Goal: Information Seeking & Learning: Learn about a topic

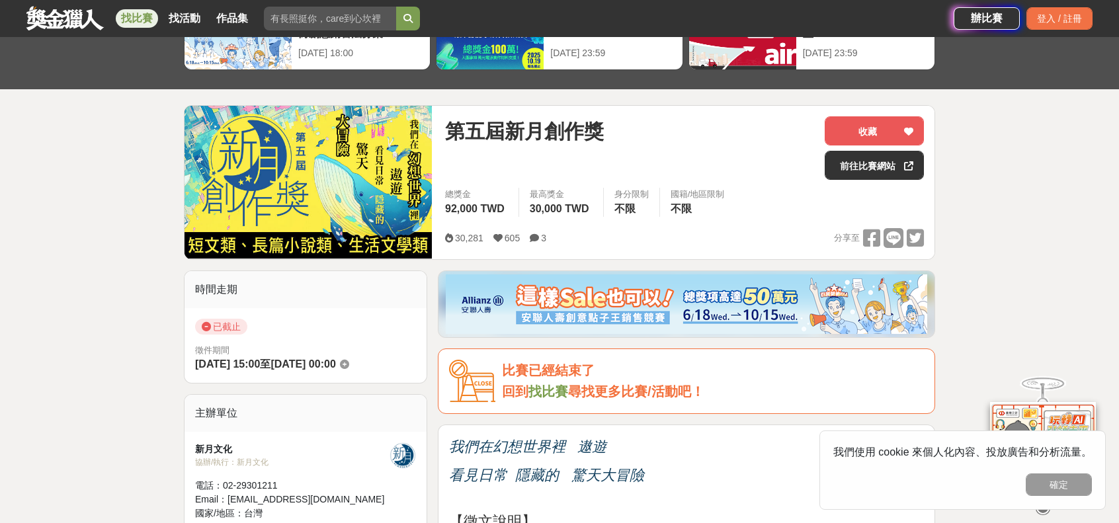
scroll to position [88, 0]
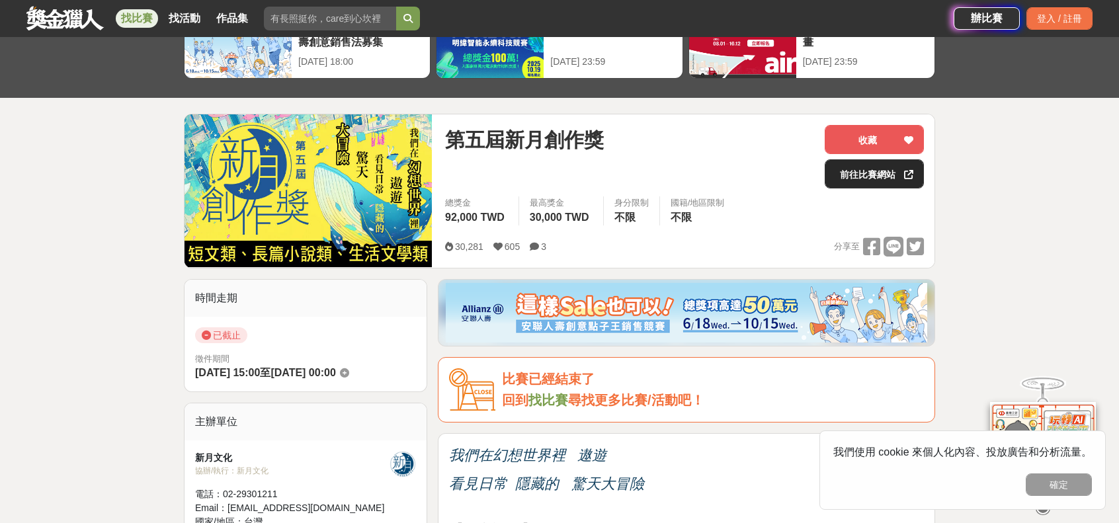
click at [851, 174] on link "前往比賽網站" at bounding box center [874, 173] width 99 height 29
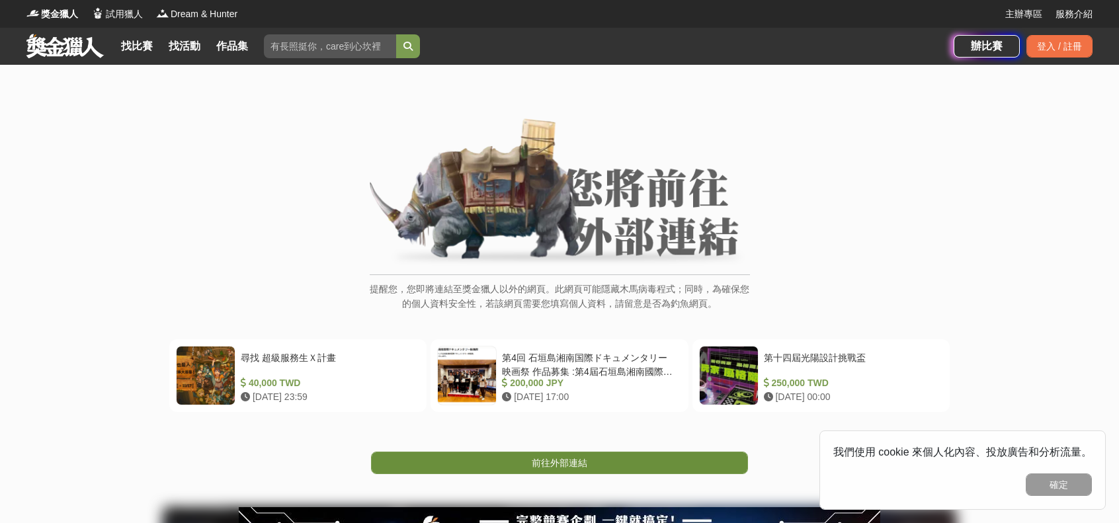
click at [560, 462] on span "前往外部連結" at bounding box center [560, 463] width 56 height 11
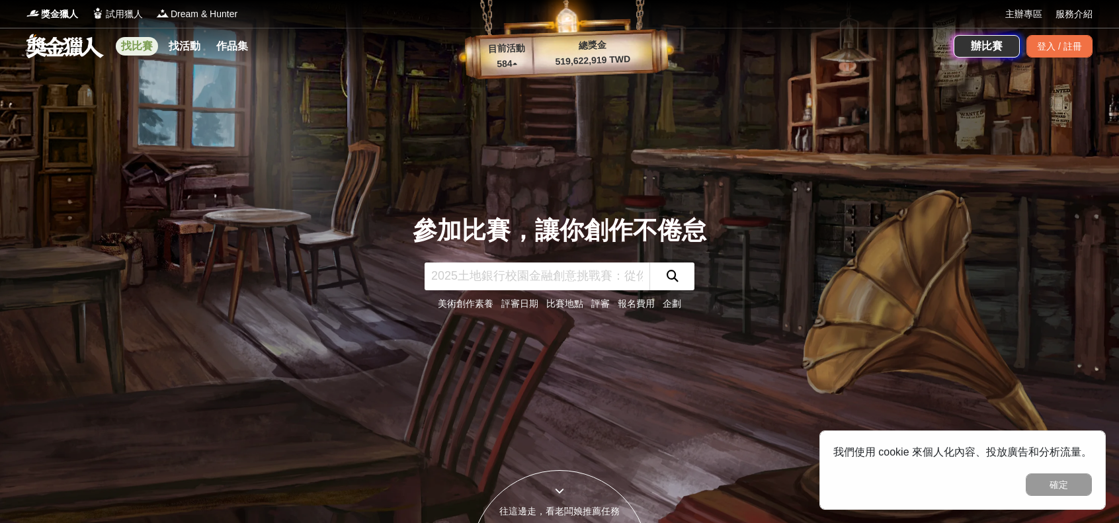
click at [140, 51] on link "找比賽" at bounding box center [137, 46] width 42 height 19
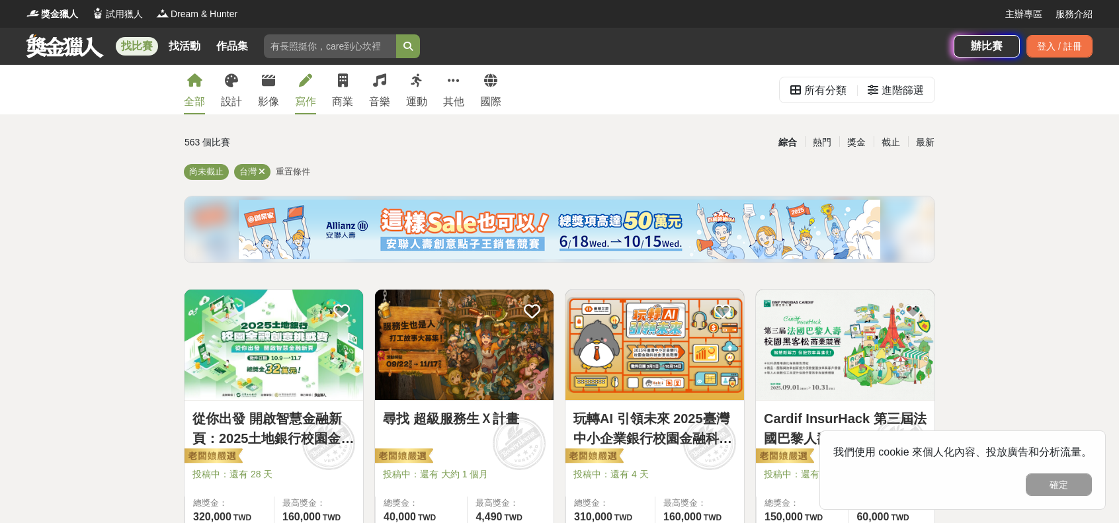
click at [303, 97] on div "寫作" at bounding box center [305, 102] width 21 height 16
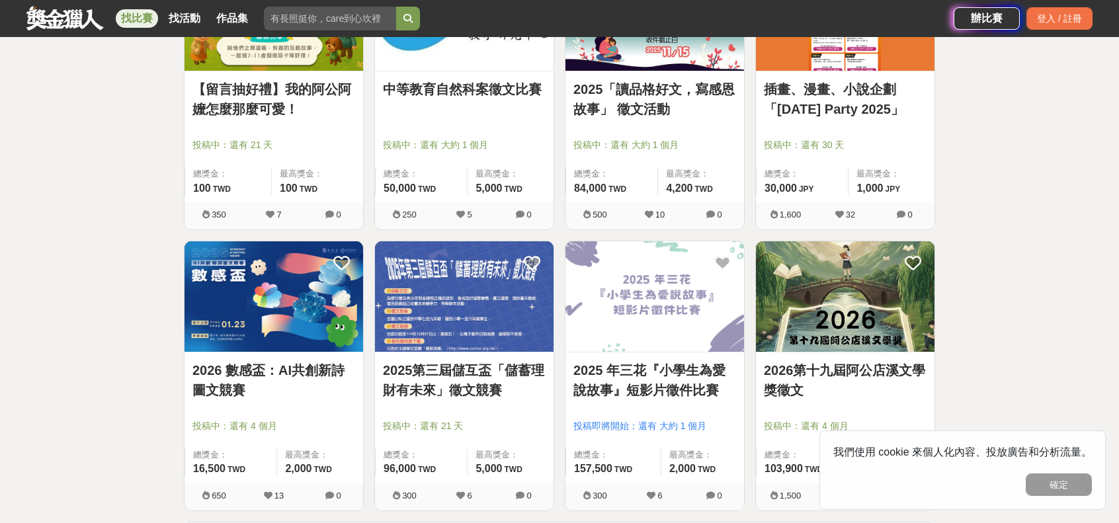
scroll to position [1499, 0]
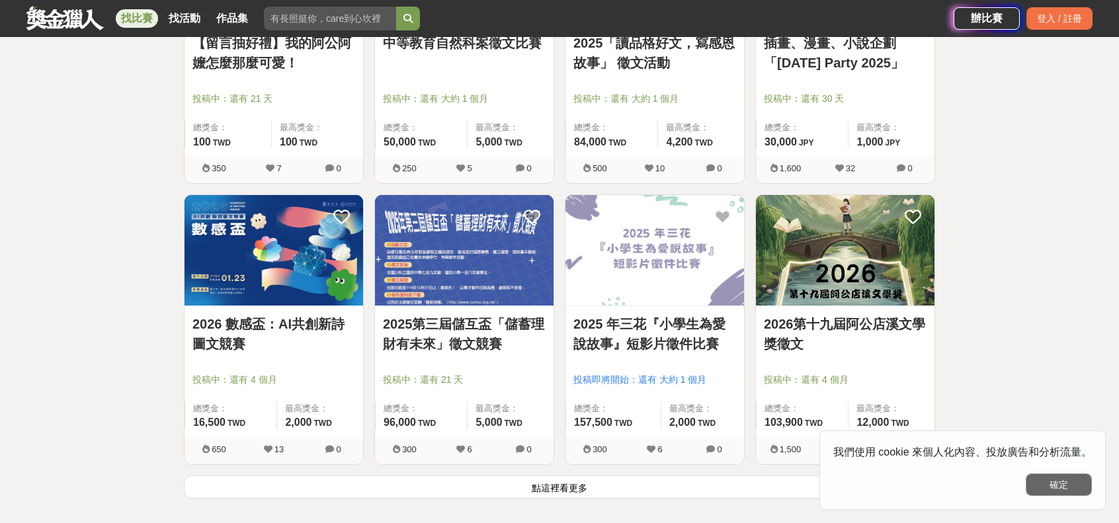
click at [1051, 491] on button "確定" at bounding box center [1059, 485] width 66 height 22
